Goal: Register for event/course

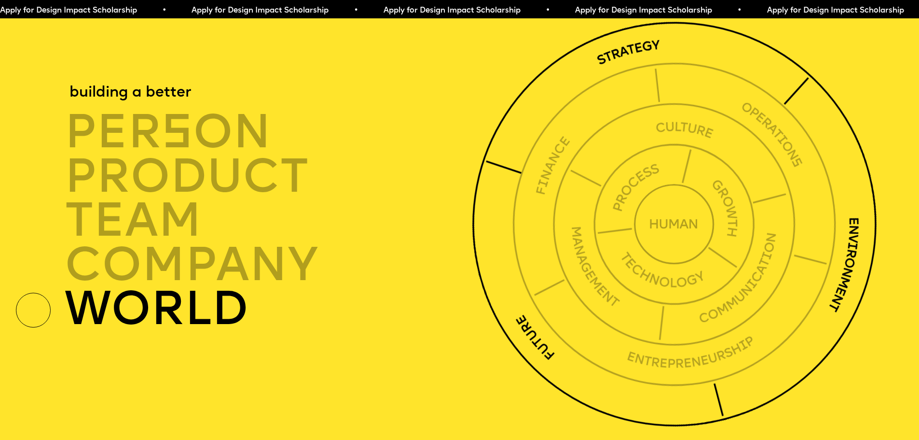
scroll to position [3281, 0]
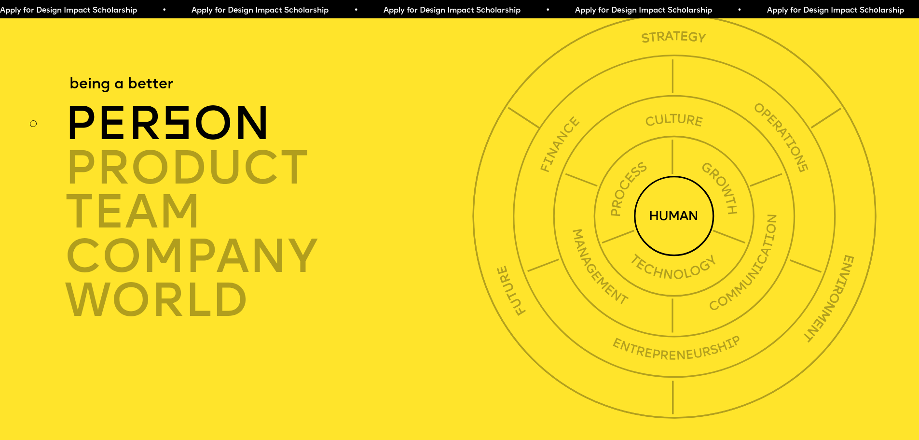
click at [197, 147] on div "per s on" at bounding box center [272, 124] width 414 height 44
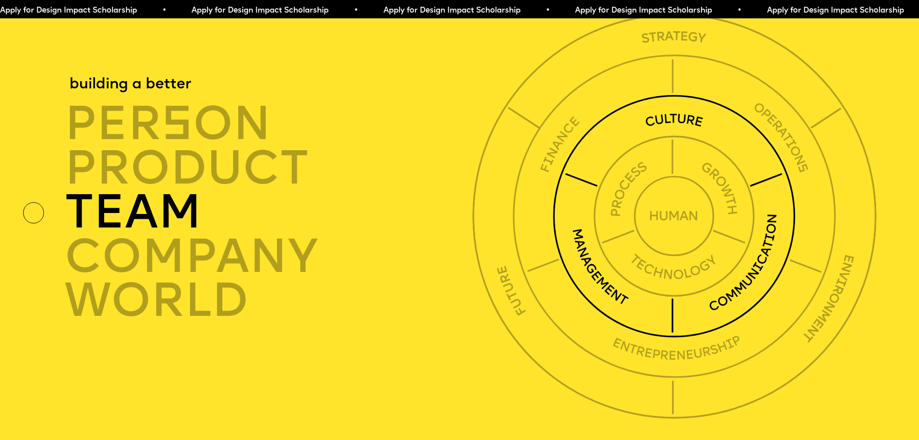
click at [155, 225] on div "TEAM" at bounding box center [272, 213] width 414 height 44
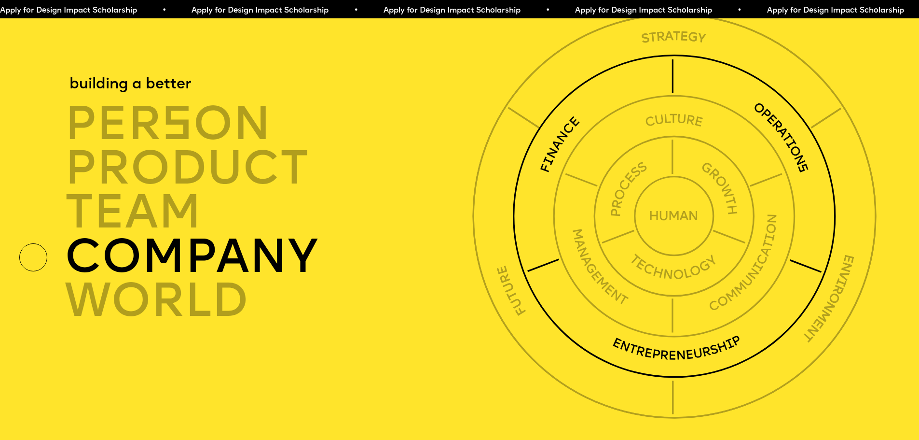
click at [150, 235] on div "TEAM" at bounding box center [272, 213] width 414 height 44
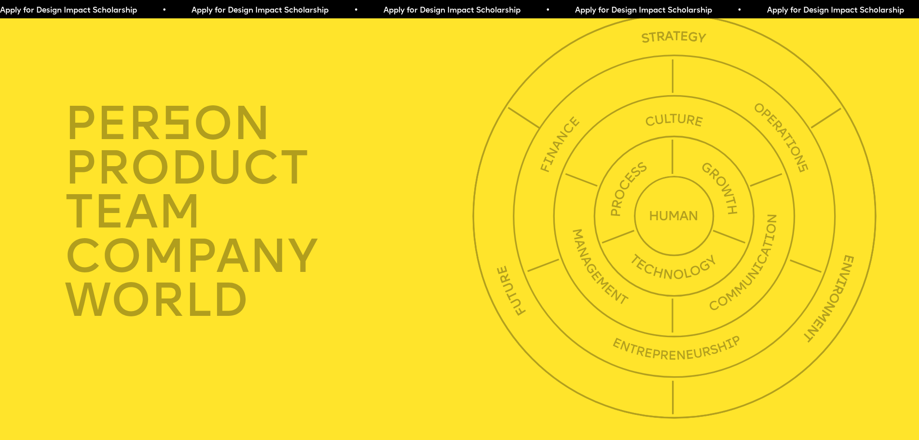
click at [145, 364] on div "per s on product TEAM company world" at bounding box center [226, 212] width 420 height 411
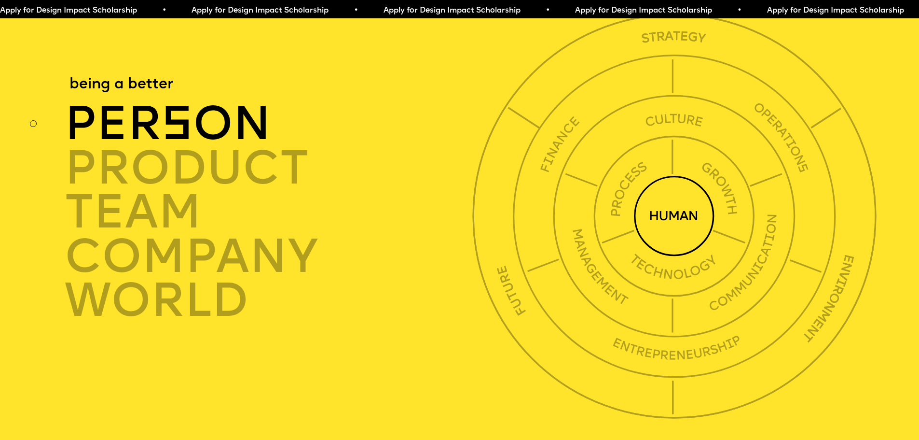
click at [696, 247] on img at bounding box center [674, 216] width 81 height 81
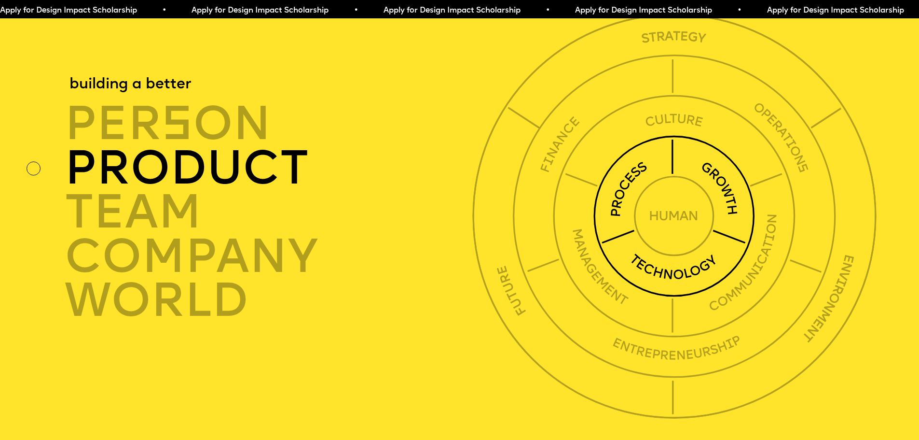
click at [733, 220] on img at bounding box center [674, 216] width 162 height 162
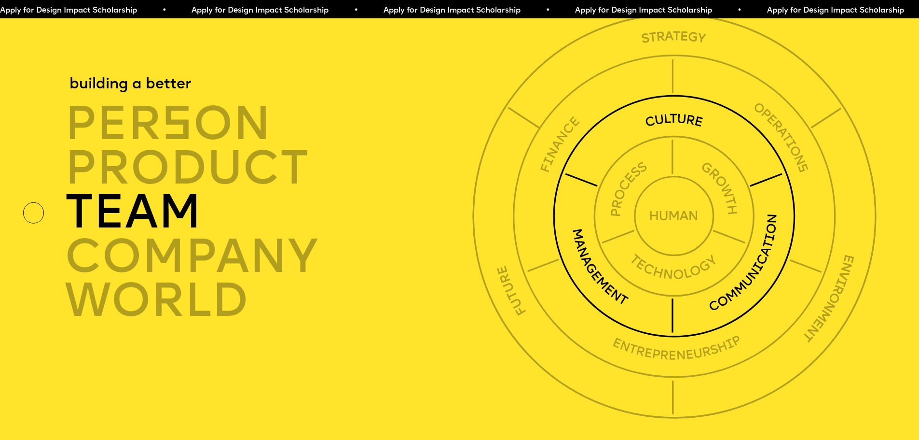
click at [690, 136] on img at bounding box center [674, 216] width 243 height 243
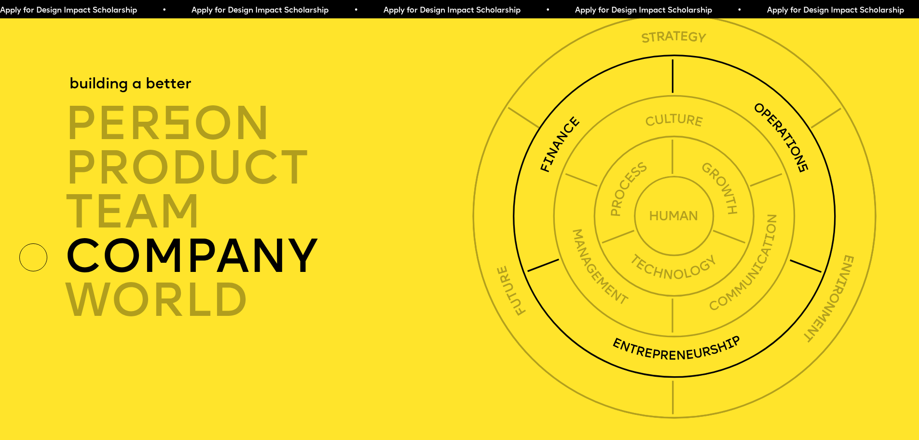
click at [796, 166] on img at bounding box center [674, 216] width 324 height 324
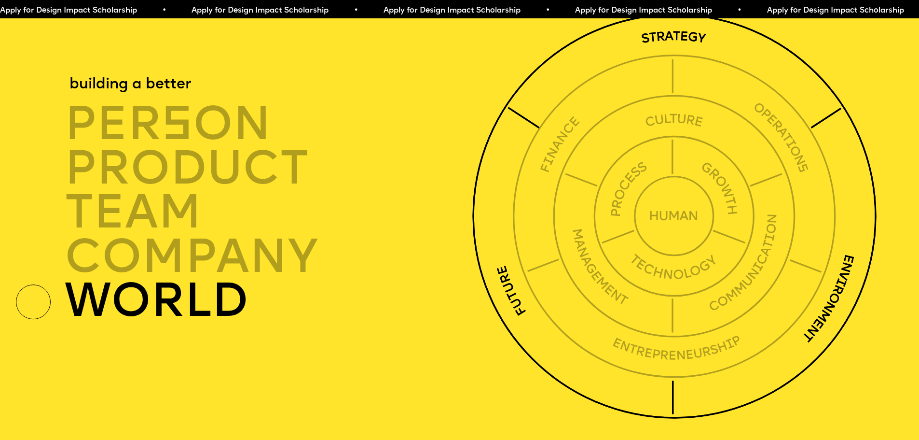
click at [667, 57] on img at bounding box center [674, 216] width 404 height 404
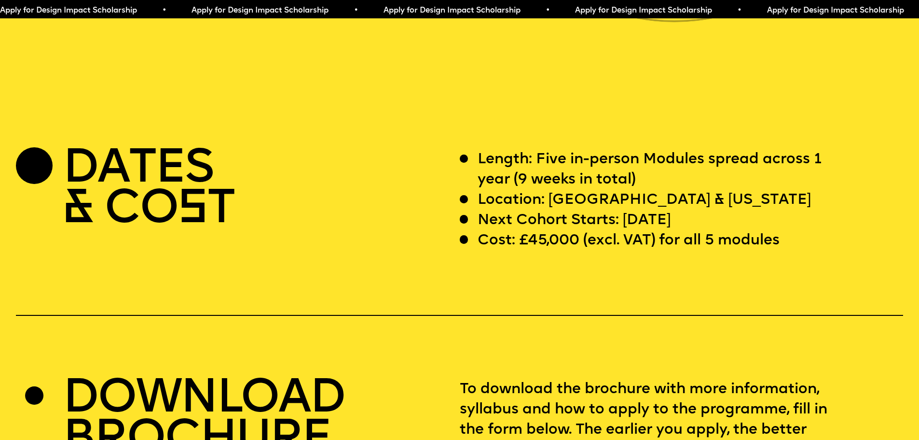
scroll to position [3715, 0]
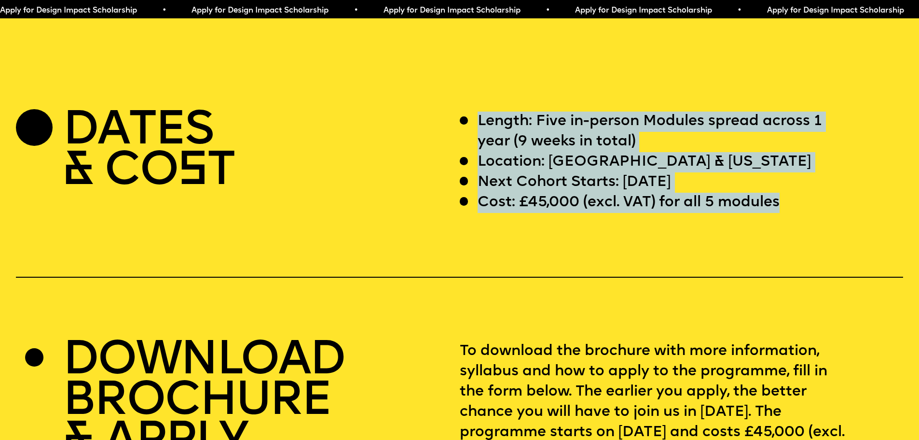
drag, startPoint x: 478, startPoint y: 148, endPoint x: 721, endPoint y: 287, distance: 280.5
click at [721, 287] on div "DATES & CO S T Length: Five in-person Modules spread across 1 year (9 weeks in …" at bounding box center [459, 317] width 919 height 412
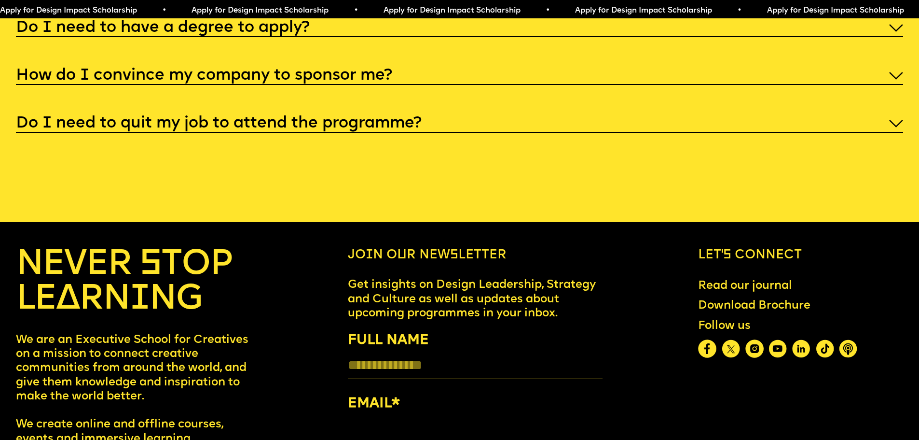
scroll to position [5066, 0]
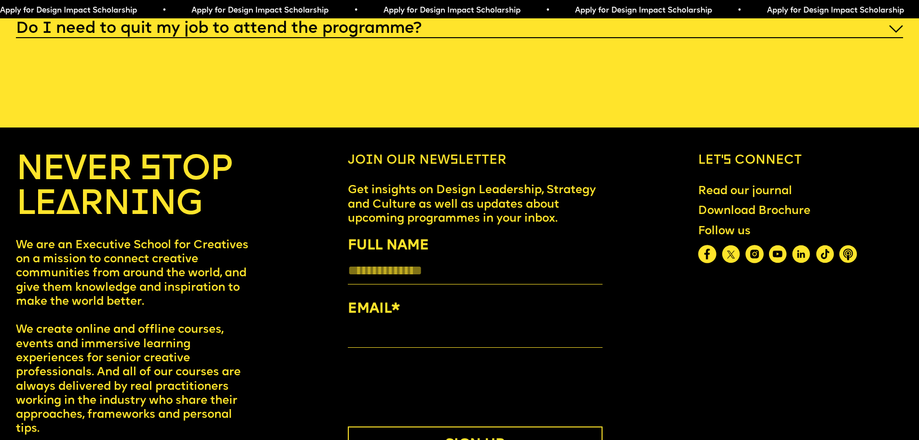
click at [373, 320] on label "EMAIL *" at bounding box center [475, 309] width 255 height 22
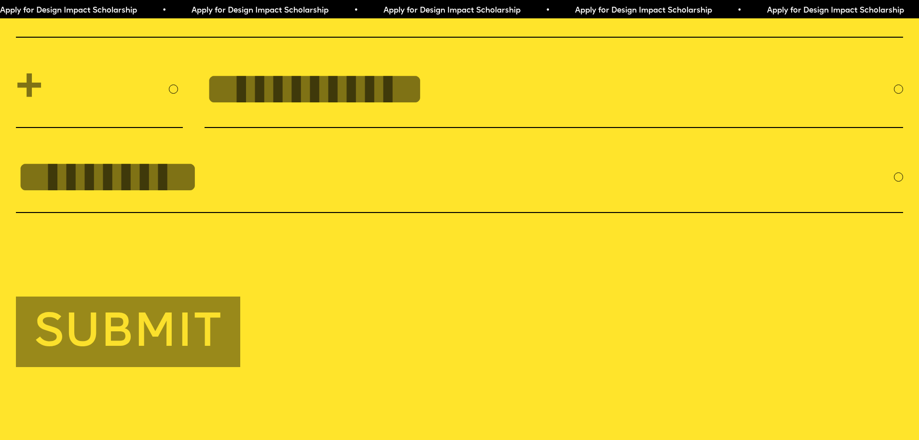
click at [311, 264] on div at bounding box center [459, 246] width 887 height 38
